Goal: Navigation & Orientation: Find specific page/section

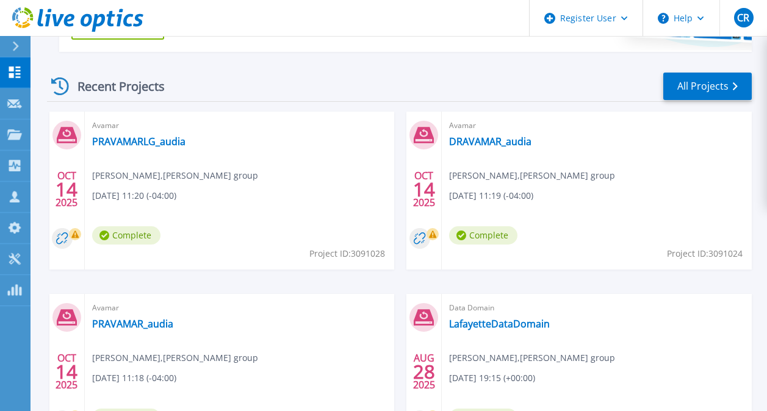
scroll to position [316, 0]
click at [151, 142] on link "PRAVAMARLG_audia" at bounding box center [138, 142] width 93 height 12
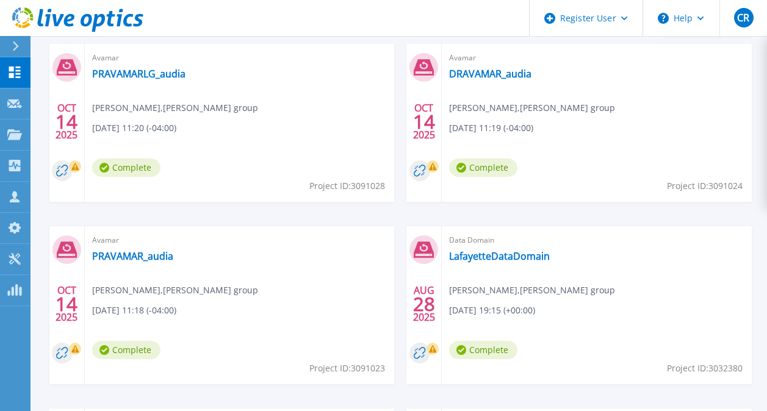
scroll to position [385, 0]
click at [134, 254] on link "PRAVAMAR_audia" at bounding box center [132, 256] width 81 height 12
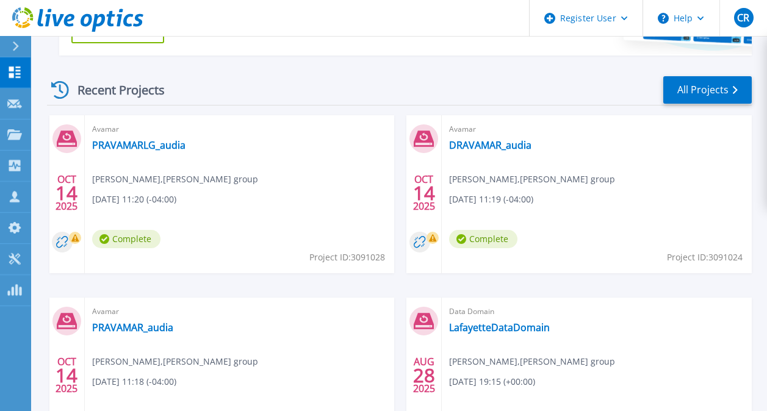
scroll to position [312, 0]
click at [473, 145] on link "DRAVAMAR_audia" at bounding box center [490, 146] width 82 height 12
